Goal: Information Seeking & Learning: Find specific fact

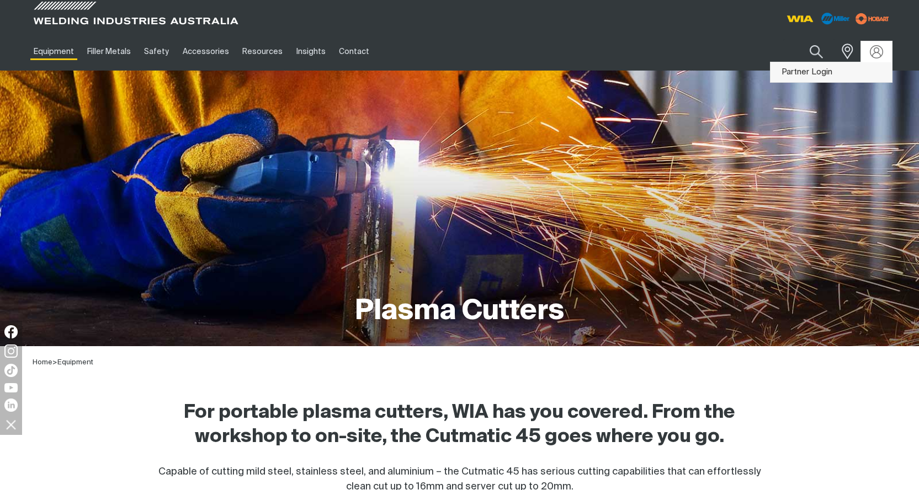
click at [811, 66] on link "Partner Login" at bounding box center [830, 72] width 121 height 20
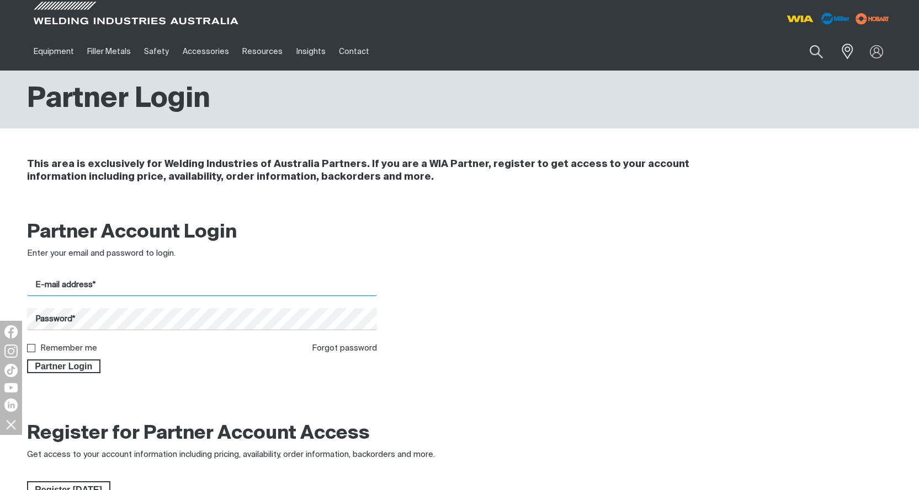
type input "[EMAIL_ADDRESS][DOMAIN_NAME]"
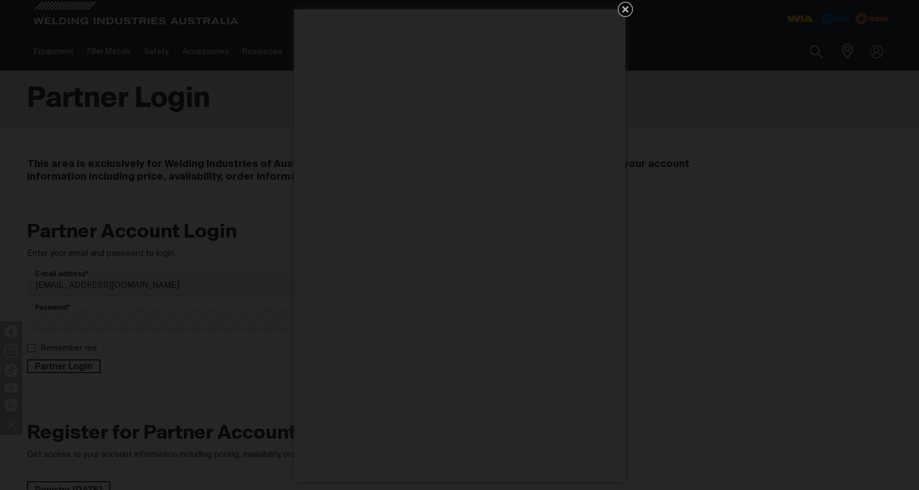
click at [625, 8] on icon "Get 5 WIA Welding Guides Free!" at bounding box center [625, 9] width 7 height 7
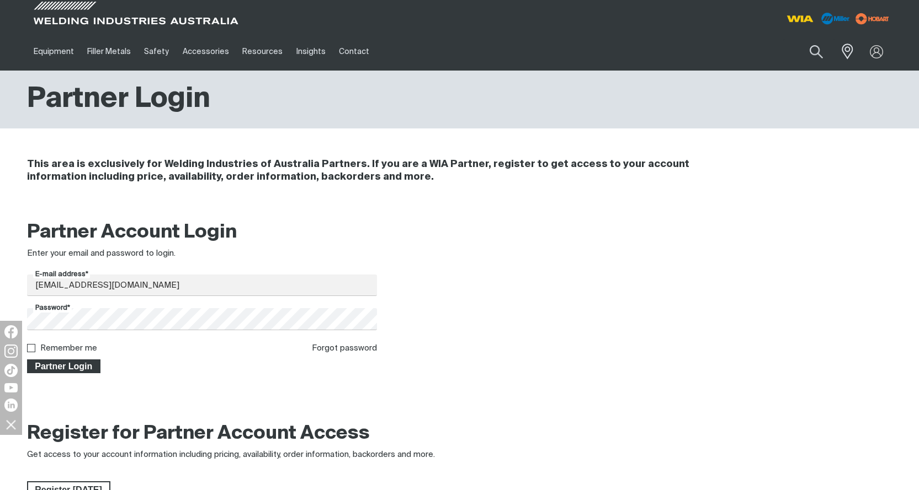
click at [54, 367] on span "Partner Login" at bounding box center [64, 367] width 72 height 14
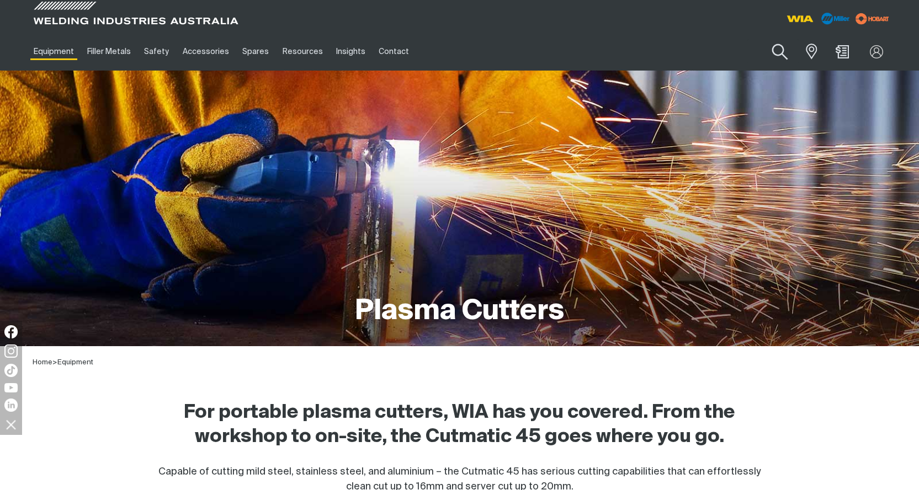
click at [776, 46] on button "Search products" at bounding box center [779, 51] width 45 height 31
click at [685, 54] on input "Search" at bounding box center [713, 51] width 170 height 25
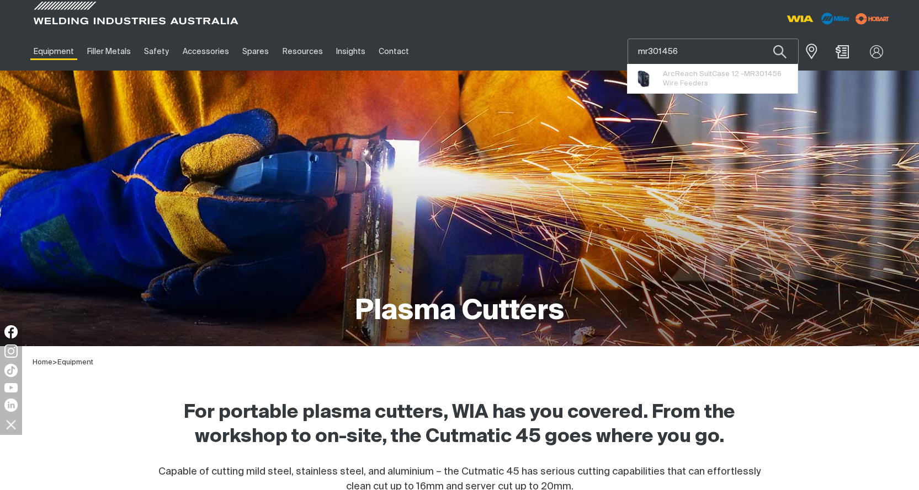
type input "mr301456"
click at [761, 39] on button "Search products" at bounding box center [780, 52] width 38 height 26
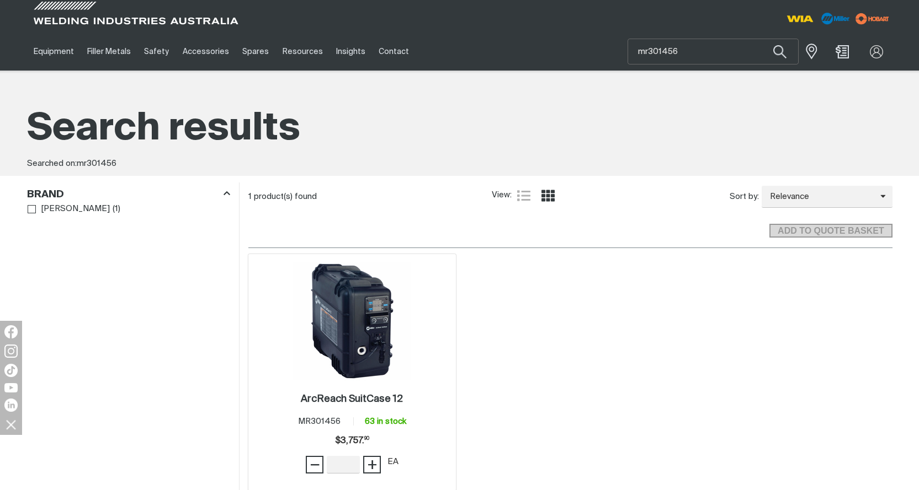
click at [365, 334] on img at bounding box center [352, 322] width 118 height 118
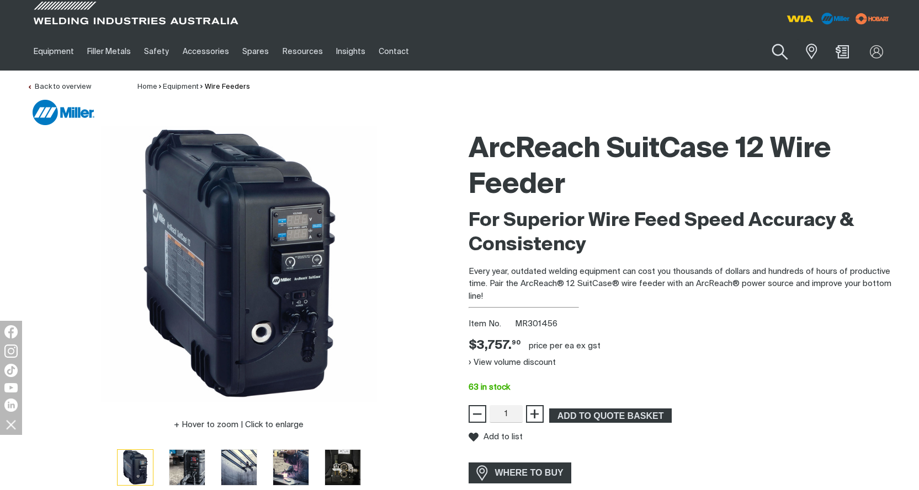
click at [777, 51] on button "Search products" at bounding box center [779, 51] width 45 height 31
drag, startPoint x: 702, startPoint y: 52, endPoint x: 424, endPoint y: 17, distance: 280.8
click at [424, 17] on div "Equipment Stick Welders TIG Welders MIG Welders Multi-Process Welders Engine Dr…" at bounding box center [459, 35] width 919 height 71
click at [761, 39] on button "Search products" at bounding box center [780, 52] width 38 height 26
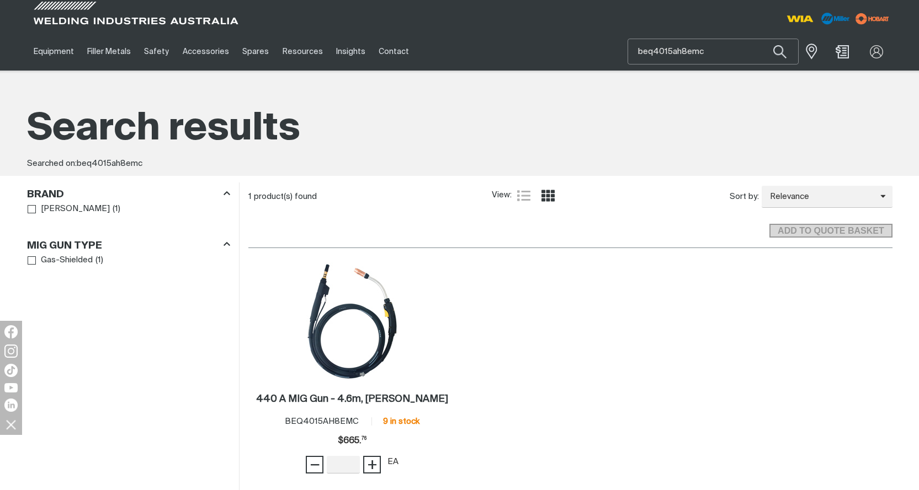
drag, startPoint x: 714, startPoint y: 50, endPoint x: 465, endPoint y: 39, distance: 249.1
click at [467, 39] on div "Equipment Stick Welders TIG Welders MIG Welders Multi-Process Welders Engine Dr…" at bounding box center [459, 52] width 865 height 38
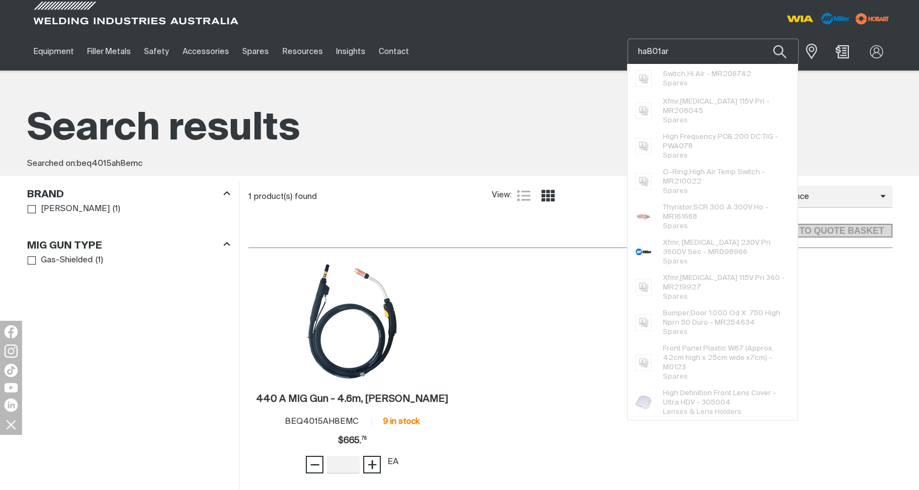
type input "ha801ar"
click at [761, 39] on button "Search products" at bounding box center [780, 52] width 38 height 26
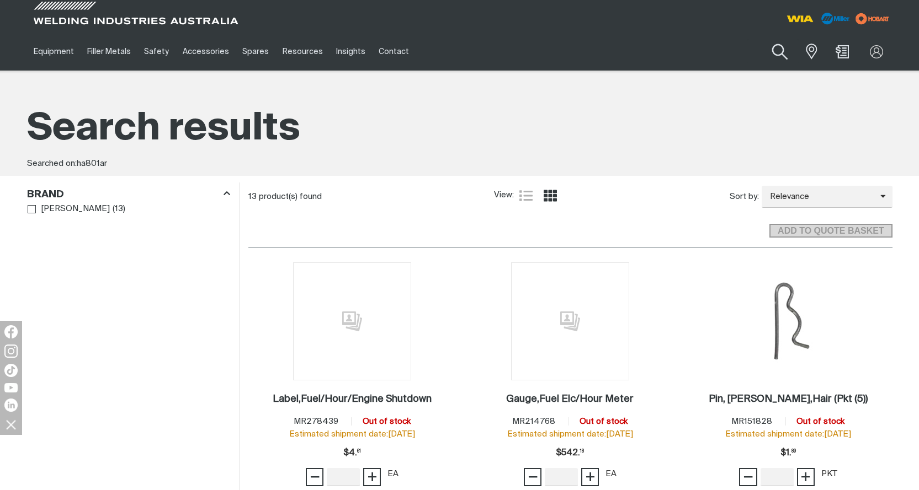
drag, startPoint x: 786, startPoint y: 49, endPoint x: 778, endPoint y: 58, distance: 12.2
click at [785, 49] on button "Search products" at bounding box center [779, 51] width 45 height 31
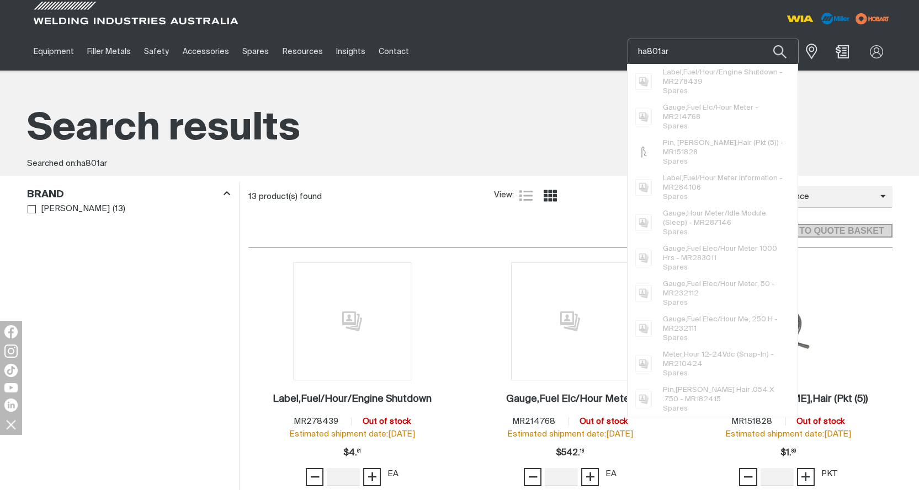
drag, startPoint x: 696, startPoint y: 55, endPoint x: 574, endPoint y: 45, distance: 122.9
click at [574, 45] on div "Equipment Stick Welders TIG Welders MIG Welders Multi-Process Welders Engine Dr…" at bounding box center [459, 52] width 865 height 38
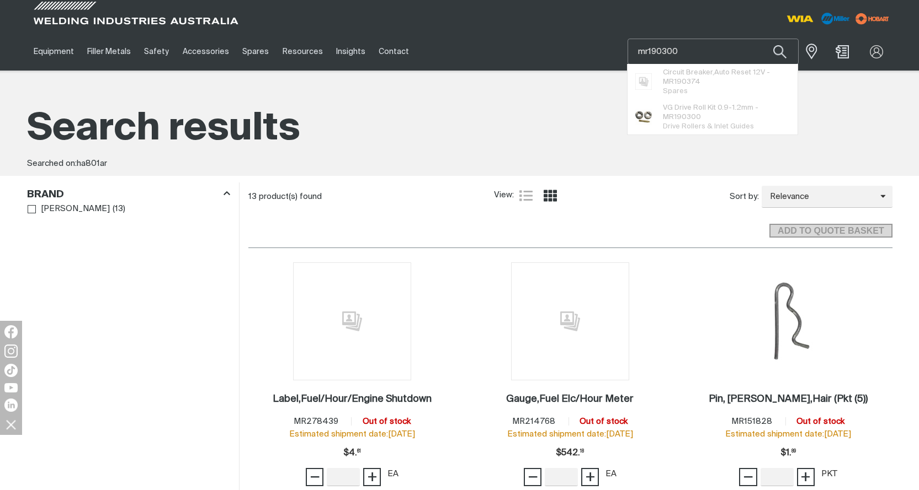
click at [761, 39] on button "Search products" at bounding box center [780, 52] width 38 height 26
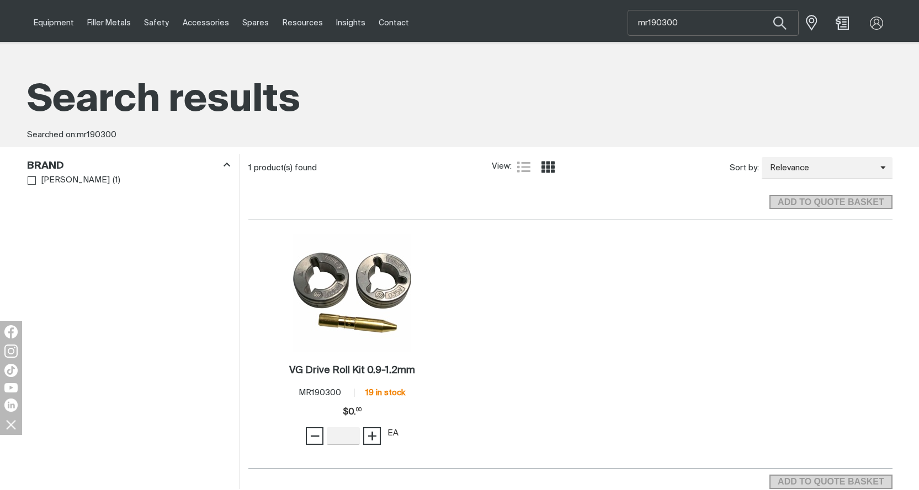
scroll to position [55, 0]
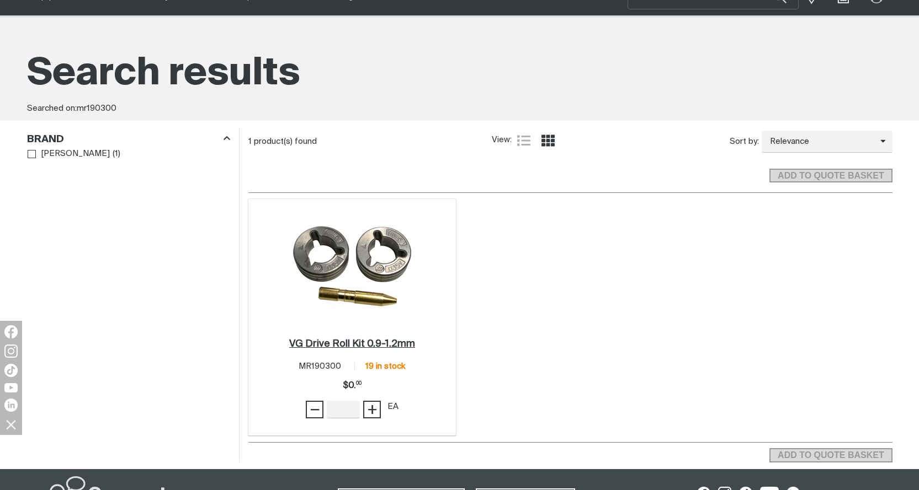
click at [351, 345] on h2 "VG Drive Roll Kit 0.9-1.2mm ." at bounding box center [352, 344] width 126 height 10
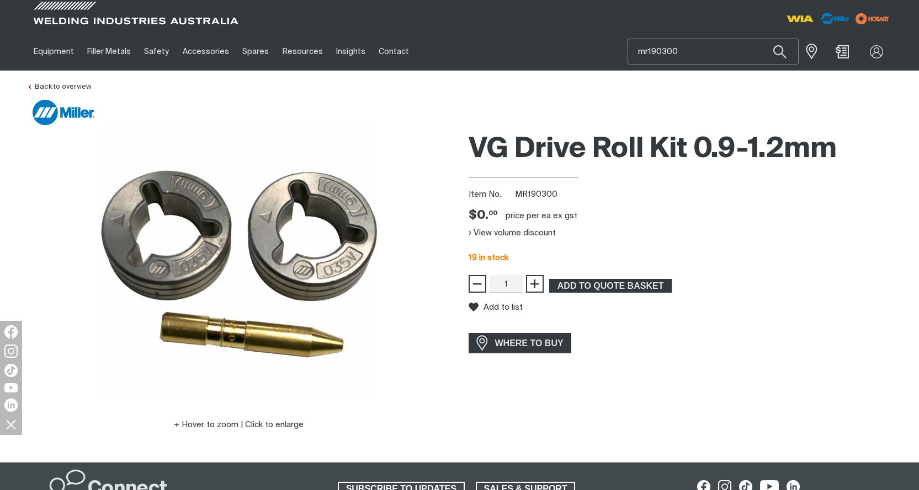
drag, startPoint x: 696, startPoint y: 44, endPoint x: 536, endPoint y: 46, distance: 160.6
click at [536, 46] on div "Equipment Stick Welders TIG Welders MIG Welders Multi-Process Welders Engine Dr…" at bounding box center [459, 52] width 865 height 38
click at [761, 39] on button "Search products" at bounding box center [780, 52] width 38 height 26
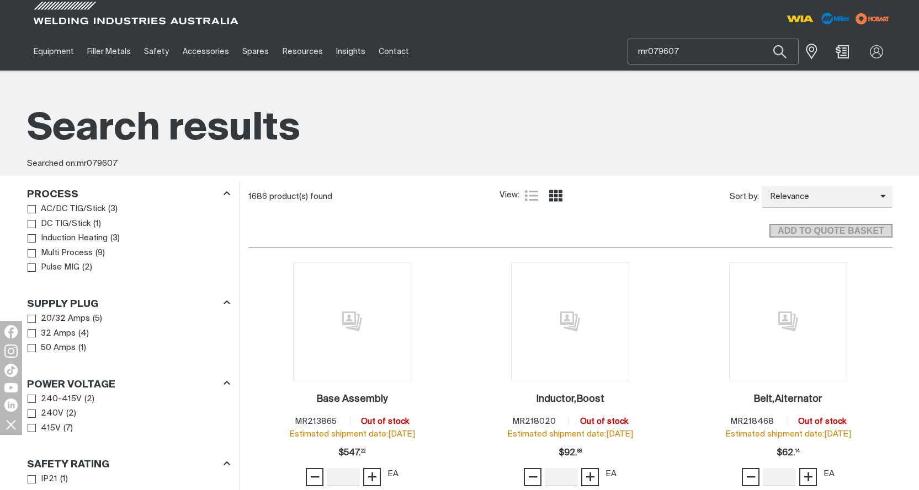
drag, startPoint x: 703, startPoint y: 53, endPoint x: 513, endPoint y: 36, distance: 190.5
click at [514, 37] on div "Equipment Stick Welders TIG Welders MIG Welders Multi-Process Welders Engine Dr…" at bounding box center [459, 52] width 865 height 38
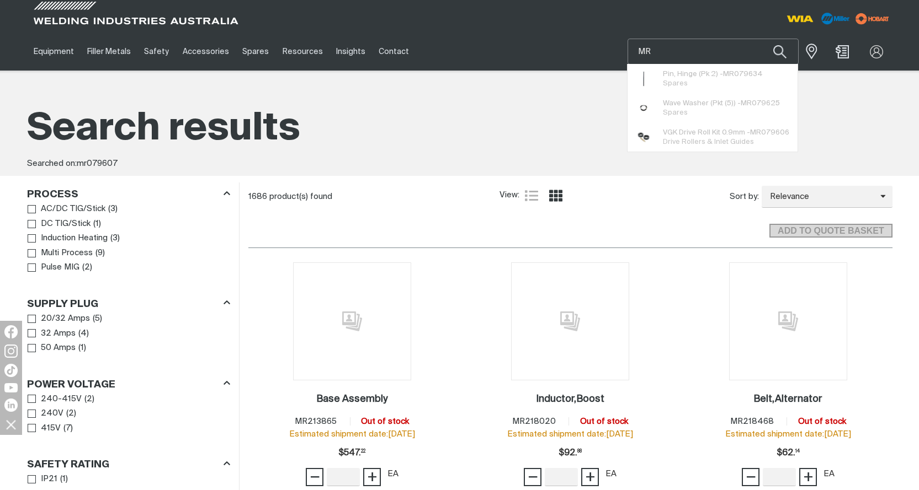
type input "M"
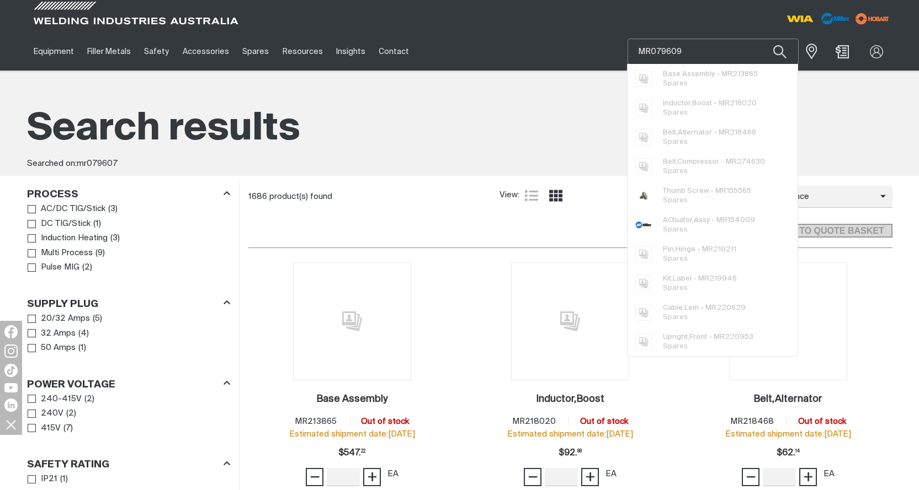
type input "MR079609"
click at [761, 39] on button "Search products" at bounding box center [780, 52] width 38 height 26
